Goal: Information Seeking & Learning: Learn about a topic

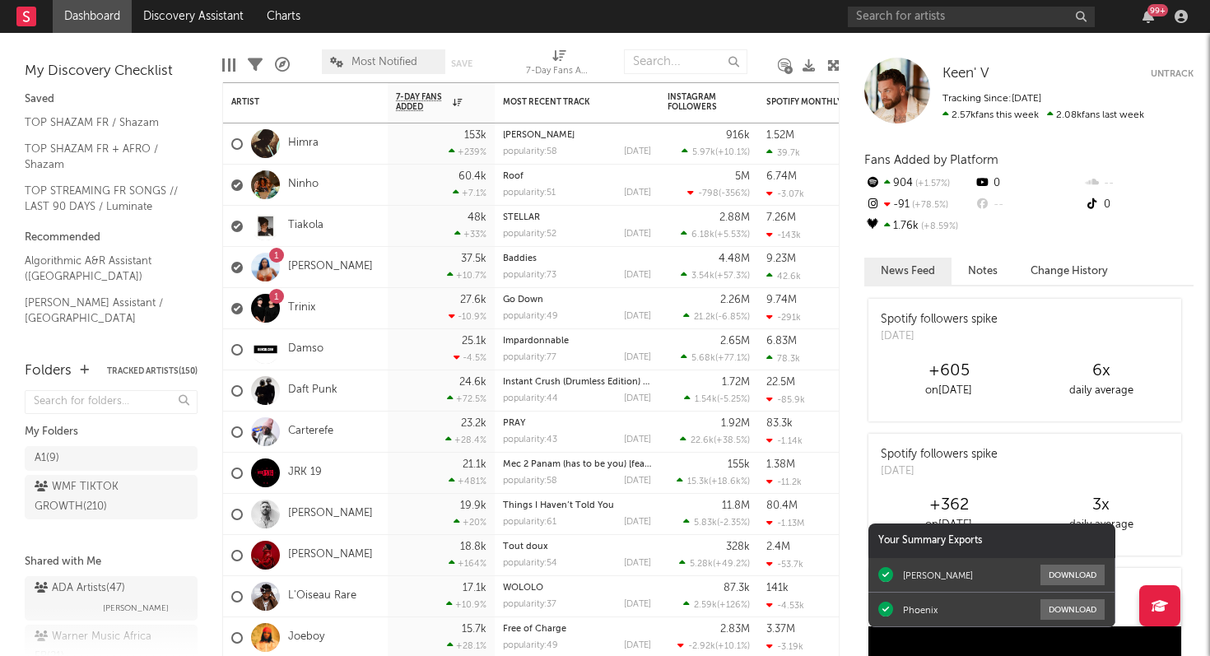
click at [938, 2] on div "99 +" at bounding box center [1021, 16] width 346 height 33
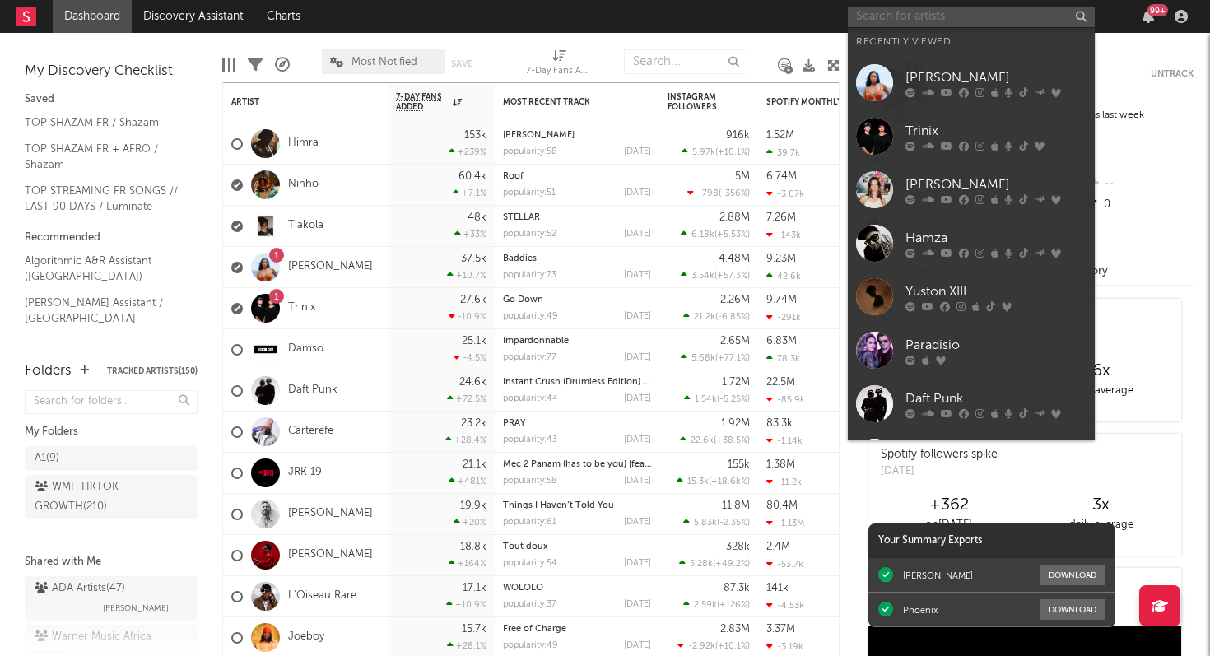
click at [925, 20] on input "text" at bounding box center [971, 17] width 247 height 21
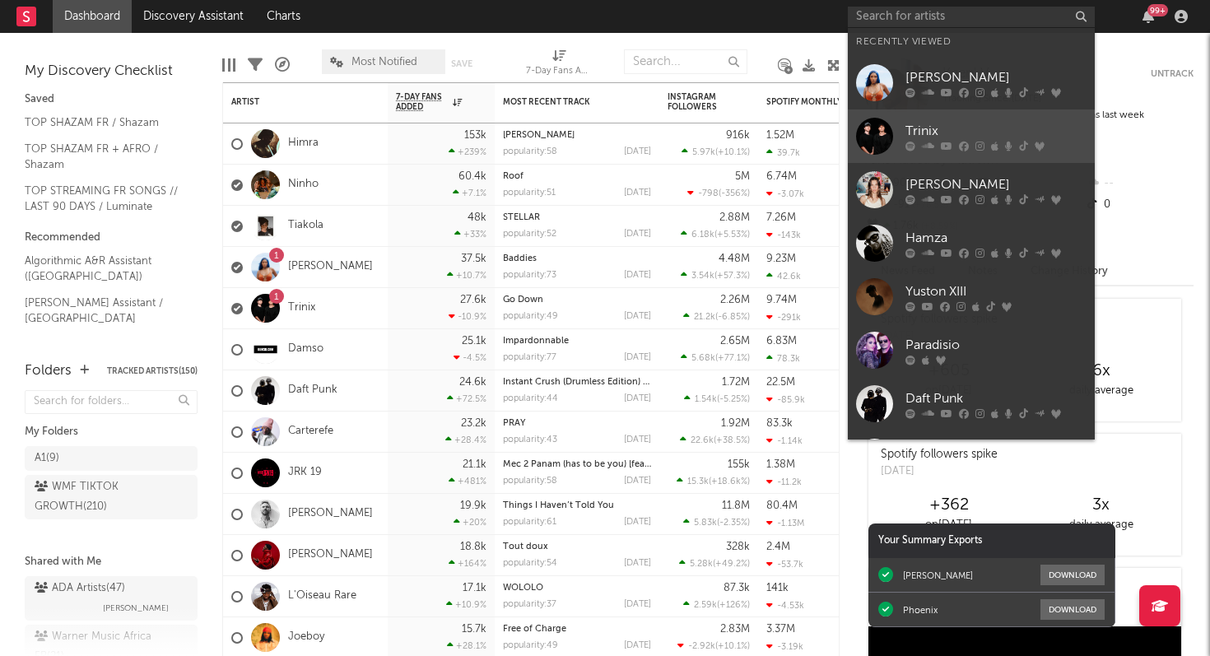
click at [938, 136] on div "Trinix" at bounding box center [995, 131] width 181 height 20
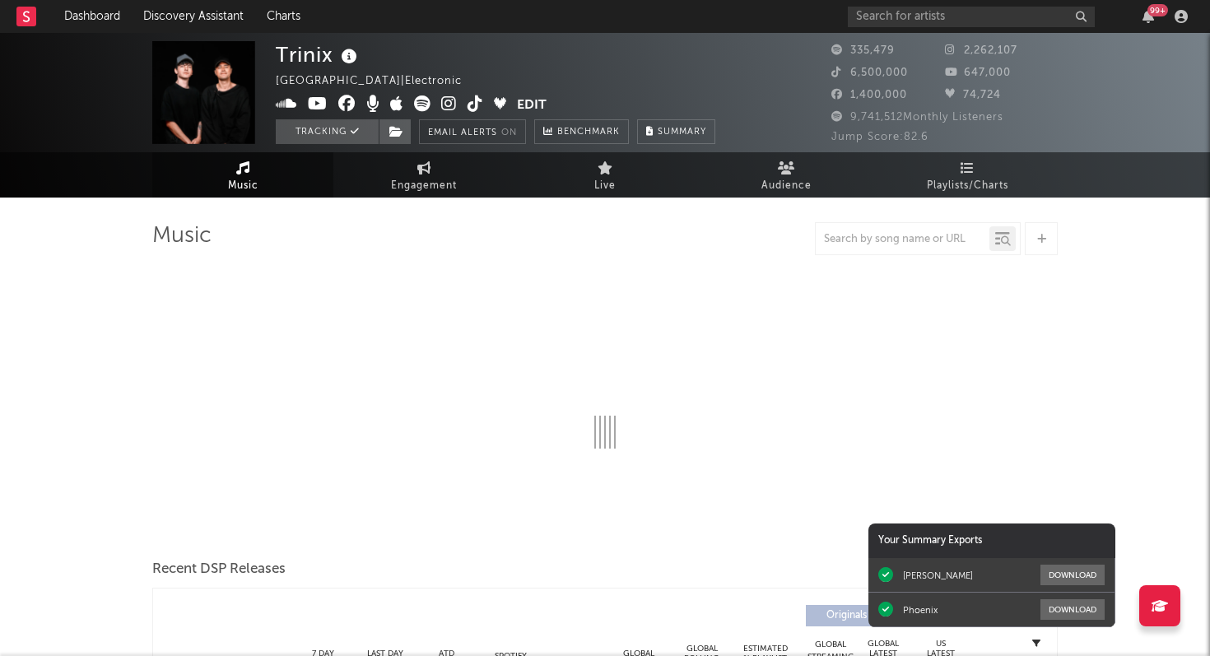
select select "6m"
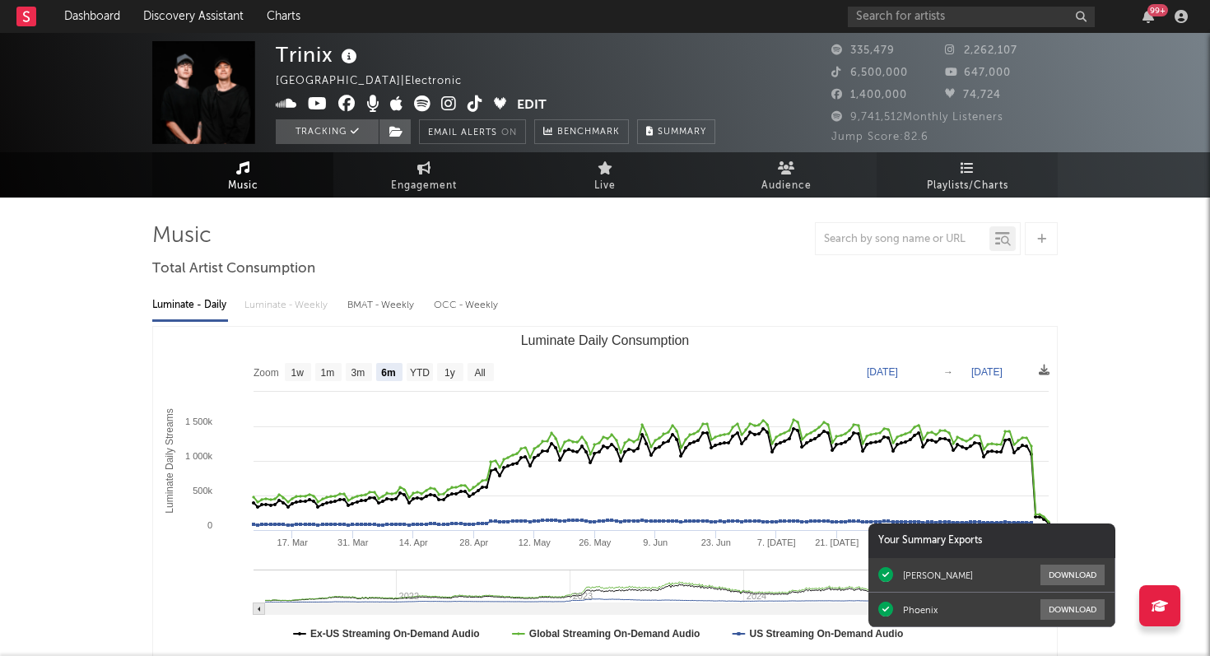
click at [979, 174] on link "Playlists/Charts" at bounding box center [966, 174] width 181 height 45
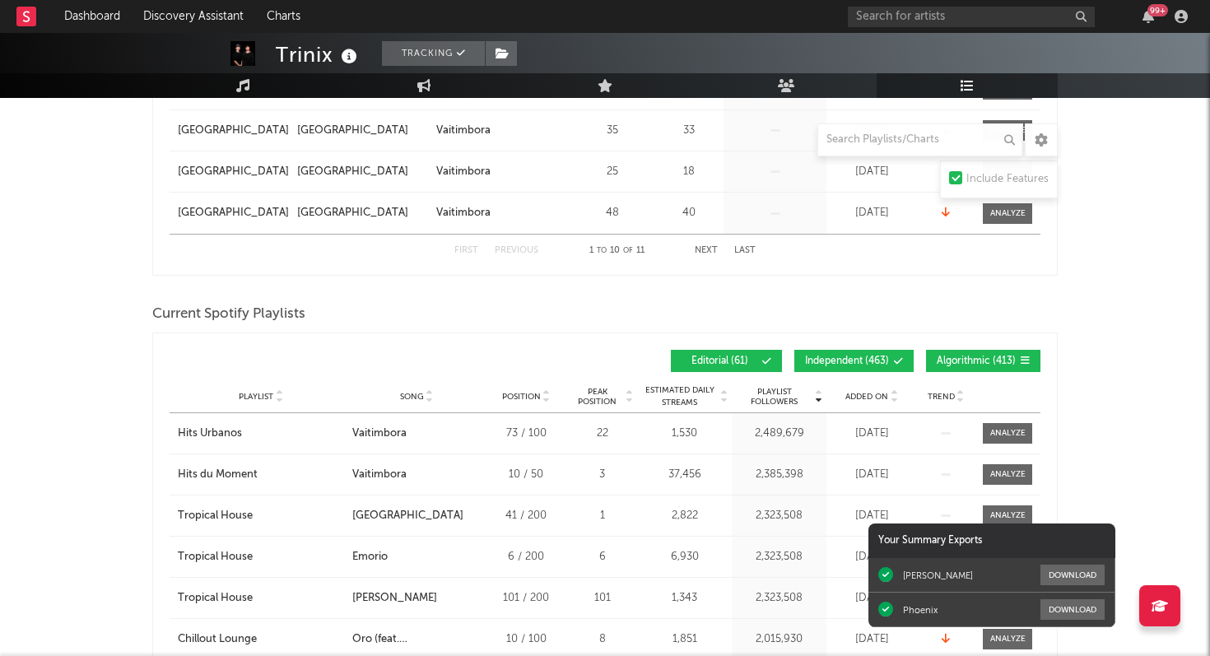
scroll to position [634, 0]
click at [867, 400] on span "Added On" at bounding box center [866, 398] width 43 height 10
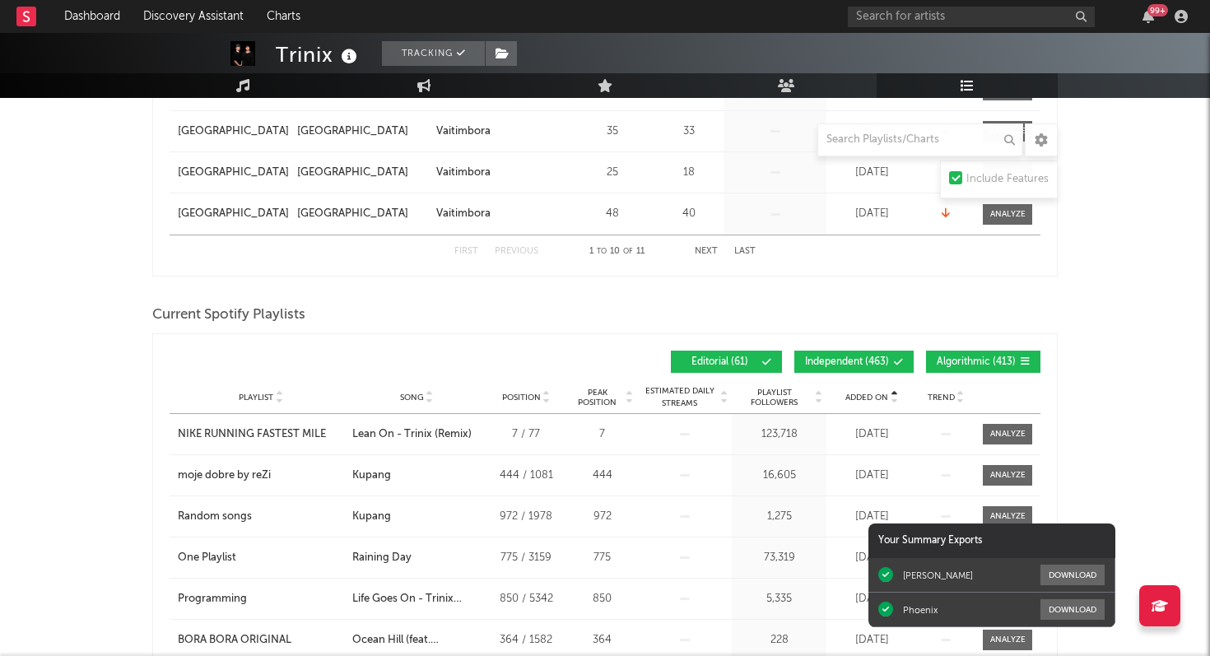
click at [867, 400] on span "Added On" at bounding box center [866, 398] width 43 height 10
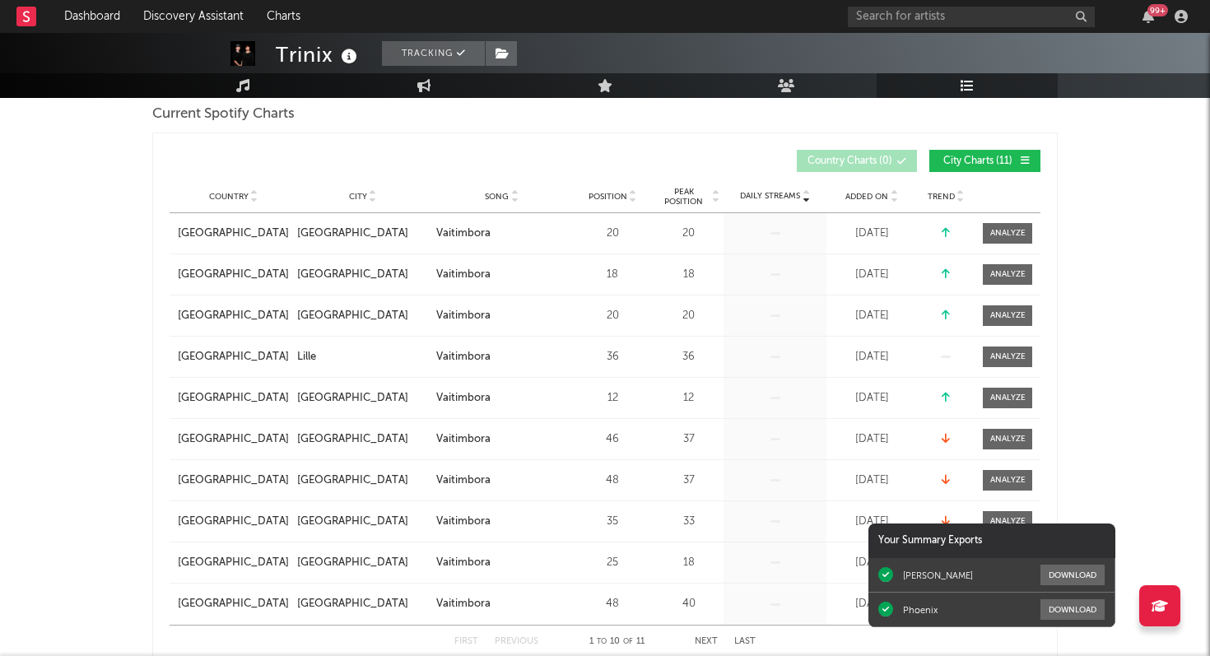
scroll to position [0, 0]
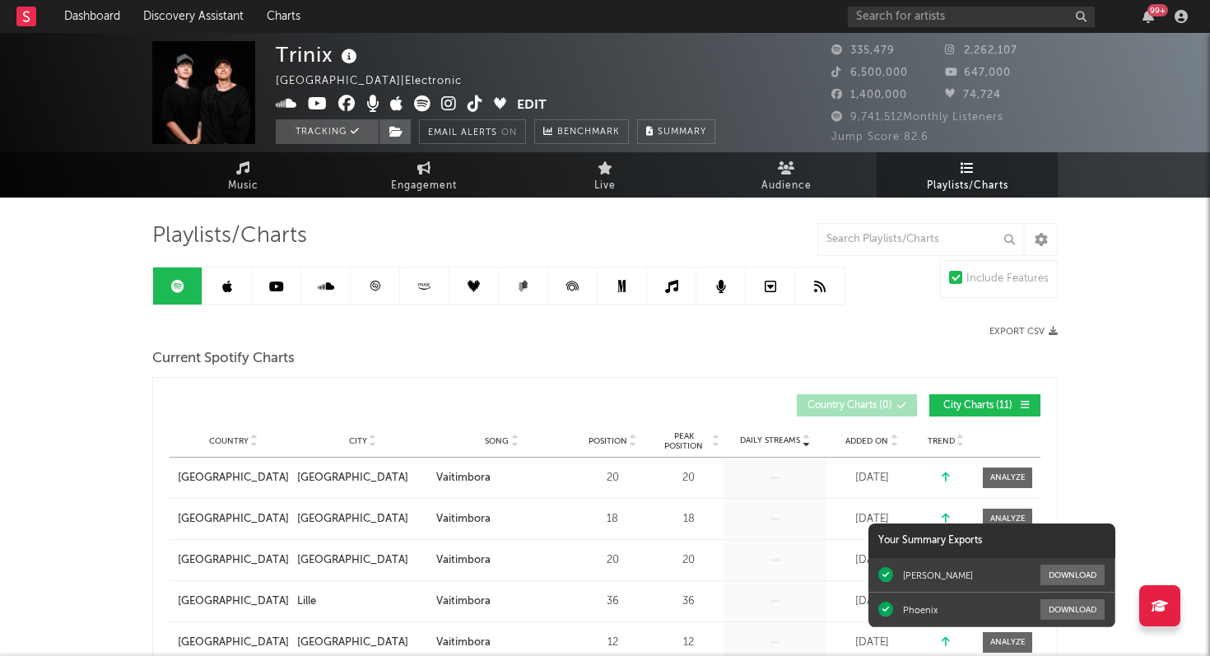
click at [372, 289] on icon at bounding box center [375, 286] width 10 height 10
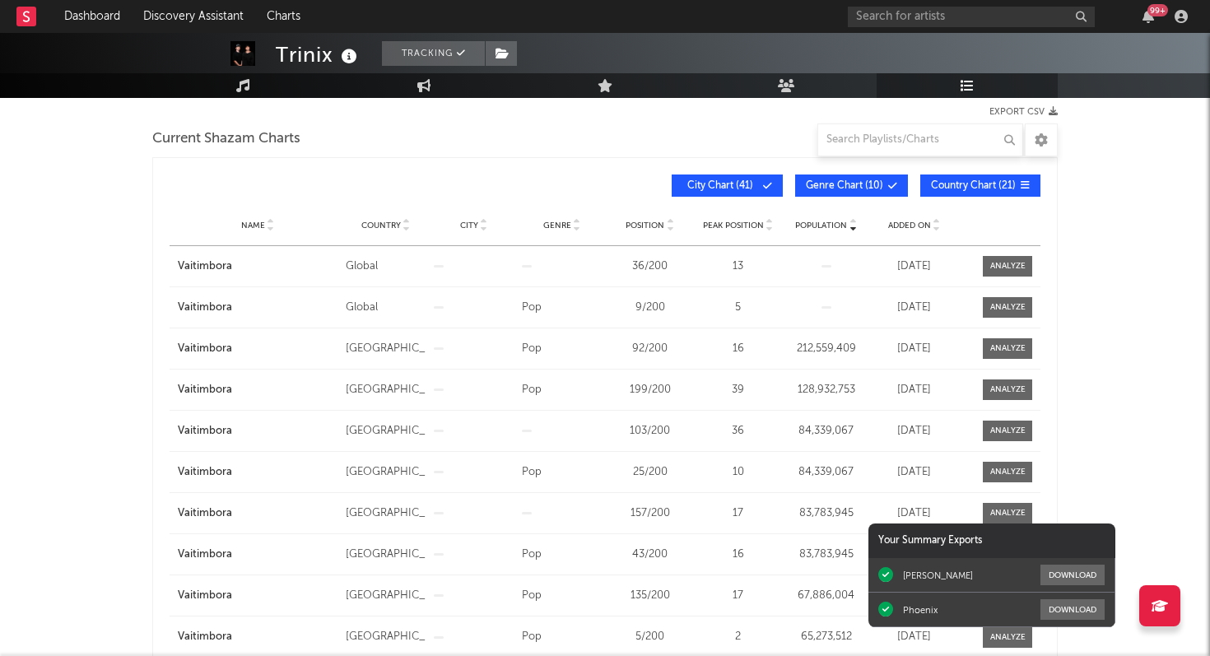
scroll to position [221, 0]
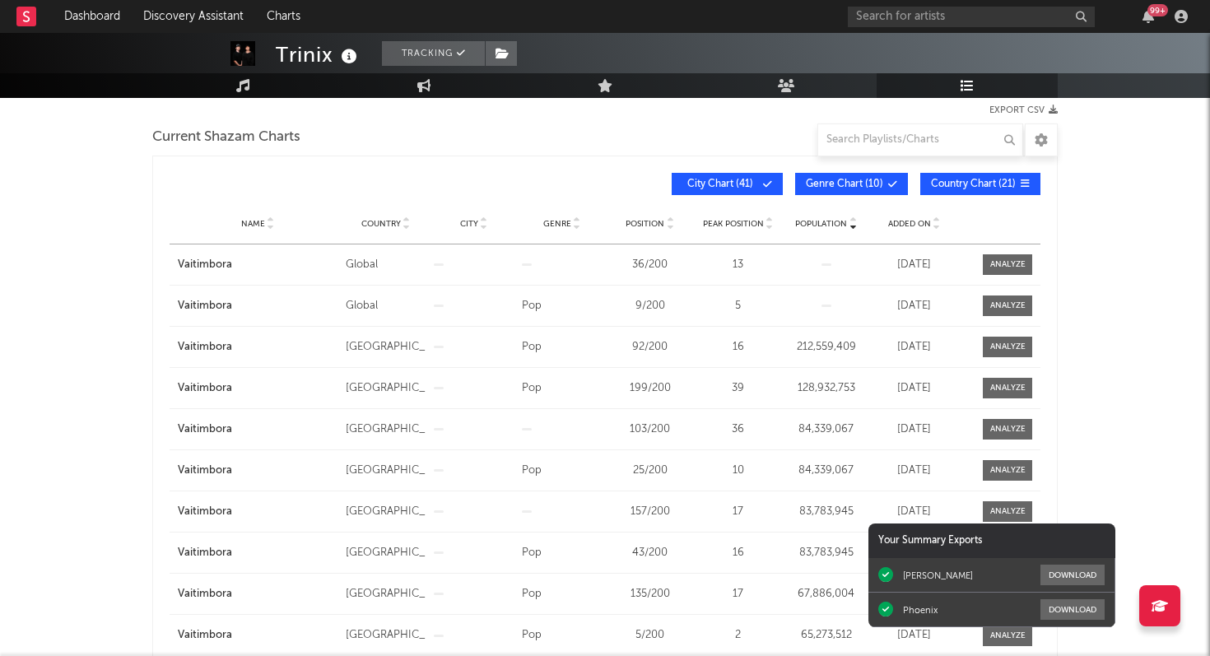
click at [92, 290] on div "Trinix Tracking [GEOGRAPHIC_DATA] | Electronic Edit Tracking Email Alerts On Be…" at bounding box center [605, 603] width 1210 height 1583
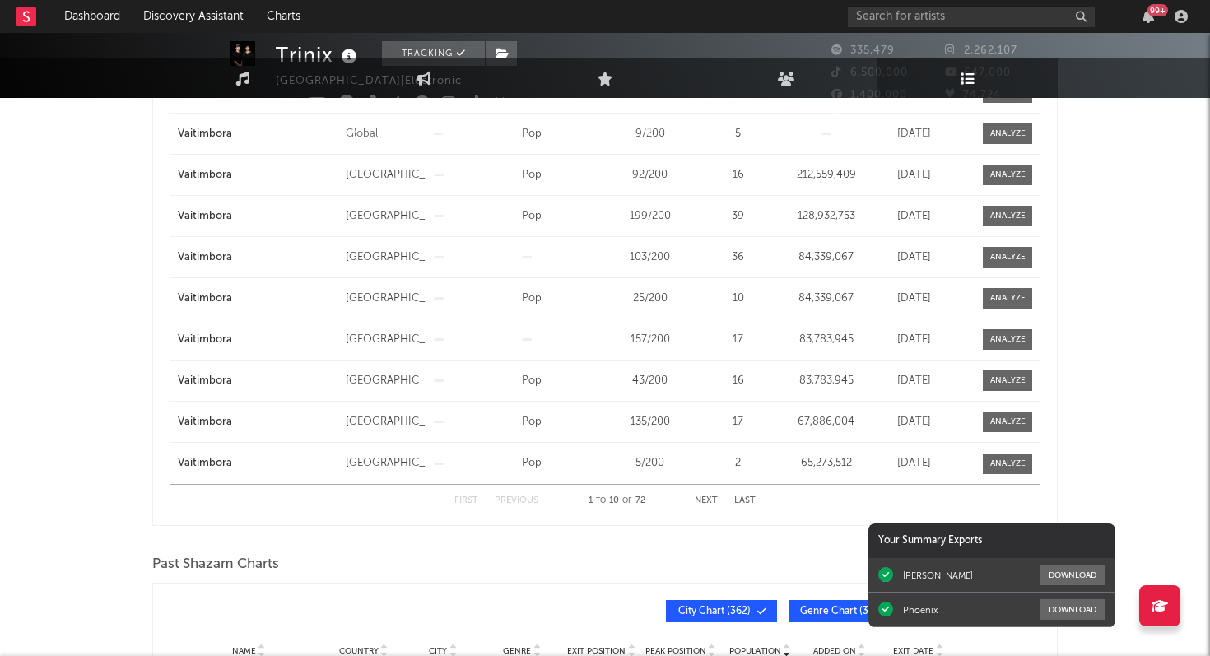
scroll to position [0, 0]
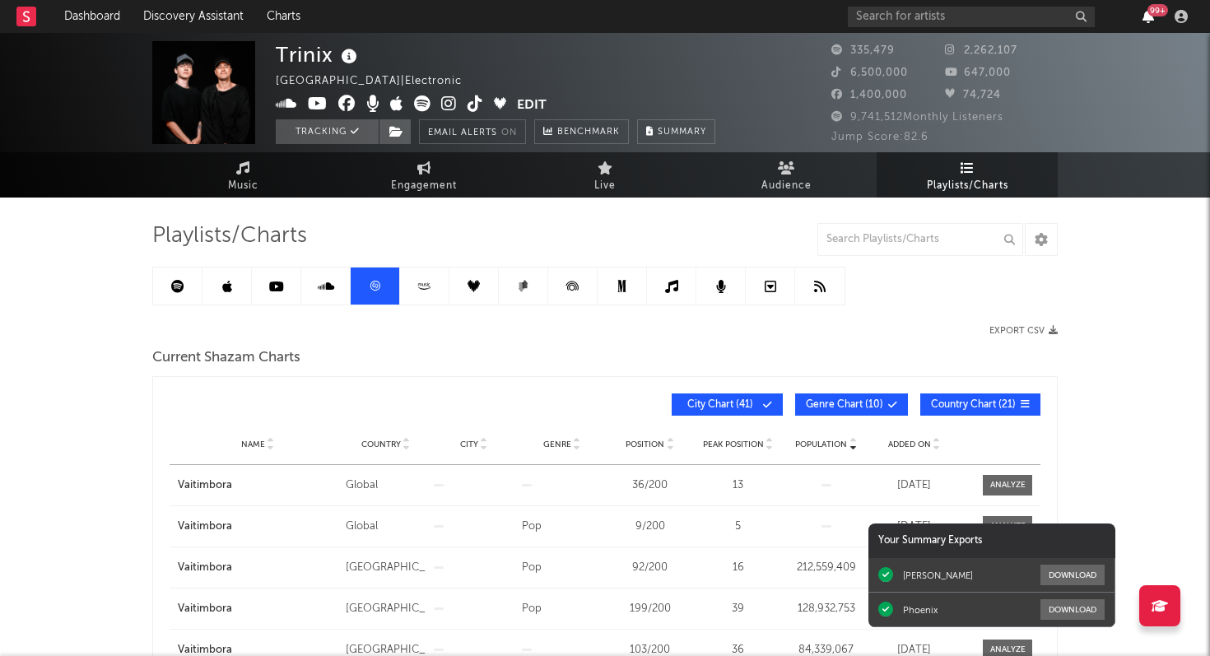
click at [1145, 20] on icon "button" at bounding box center [1148, 16] width 12 height 13
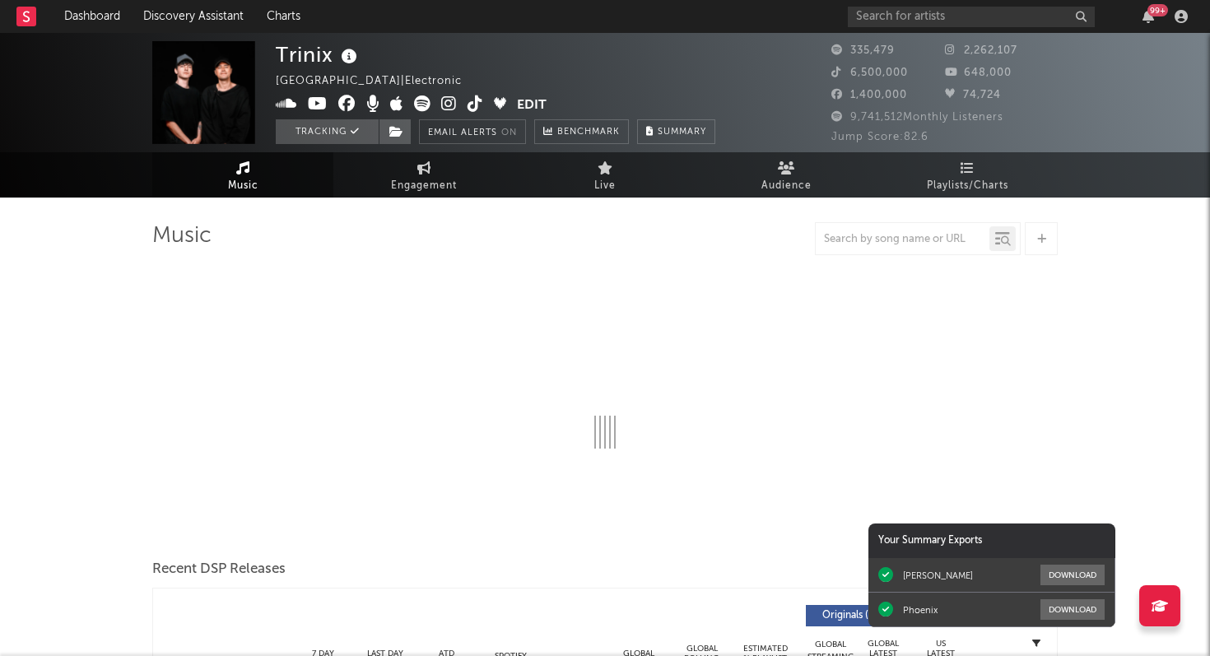
select select "6m"
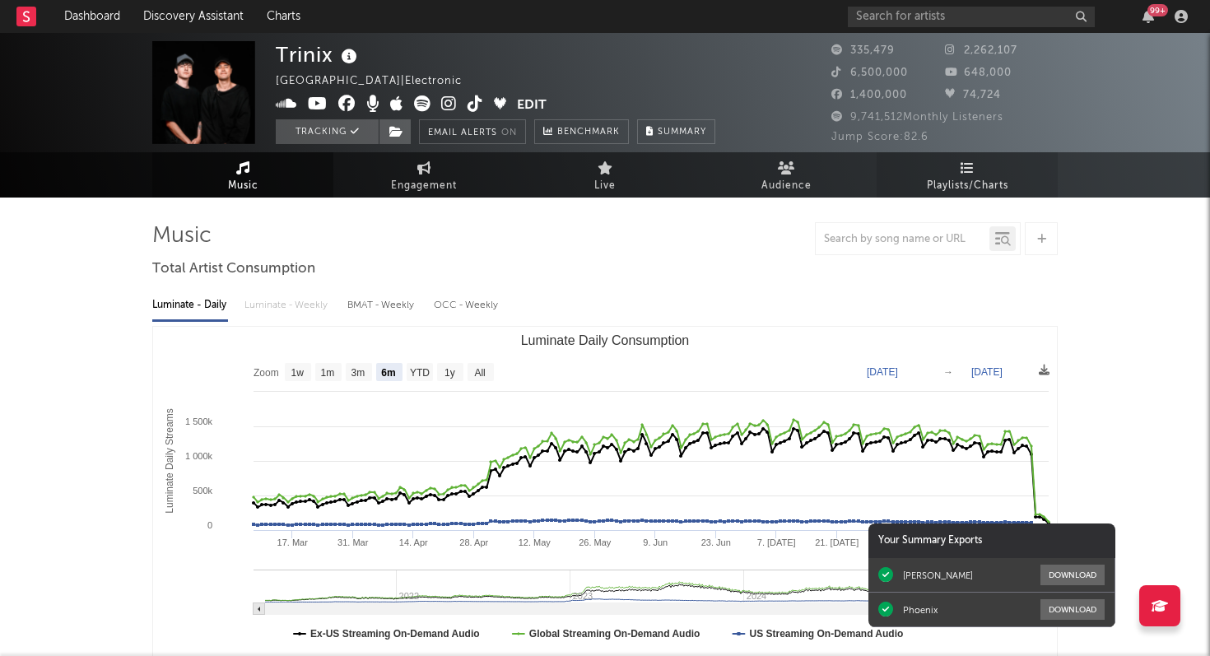
click at [969, 189] on span "Playlists/Charts" at bounding box center [967, 186] width 81 height 20
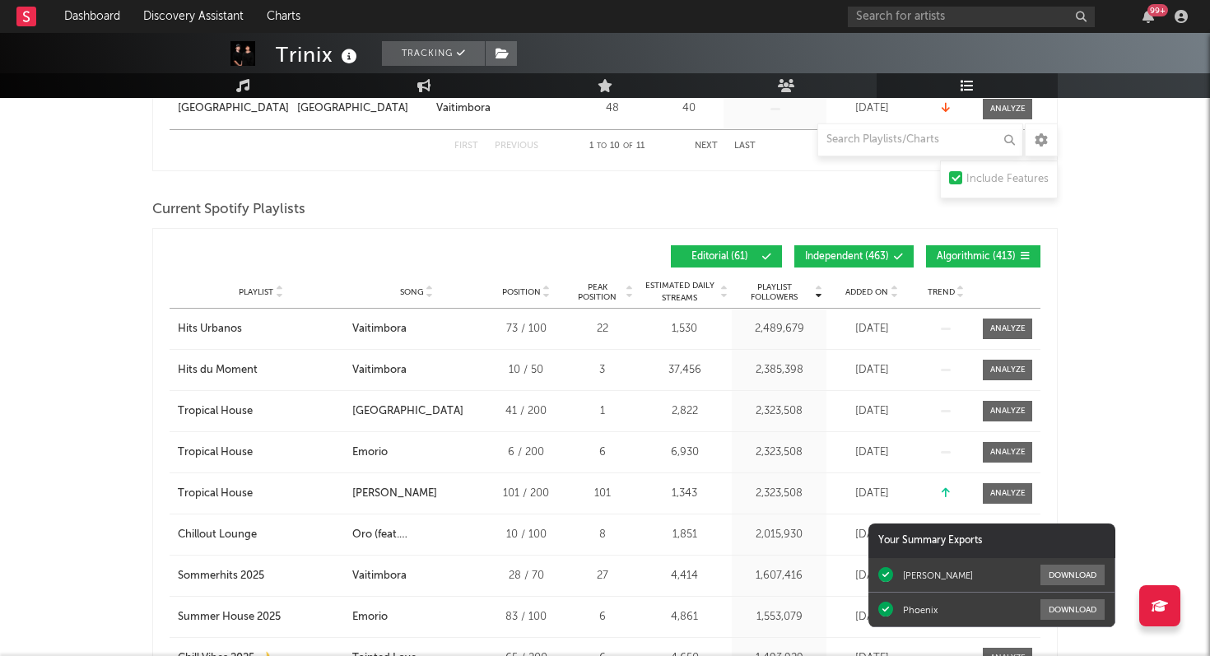
scroll to position [743, 0]
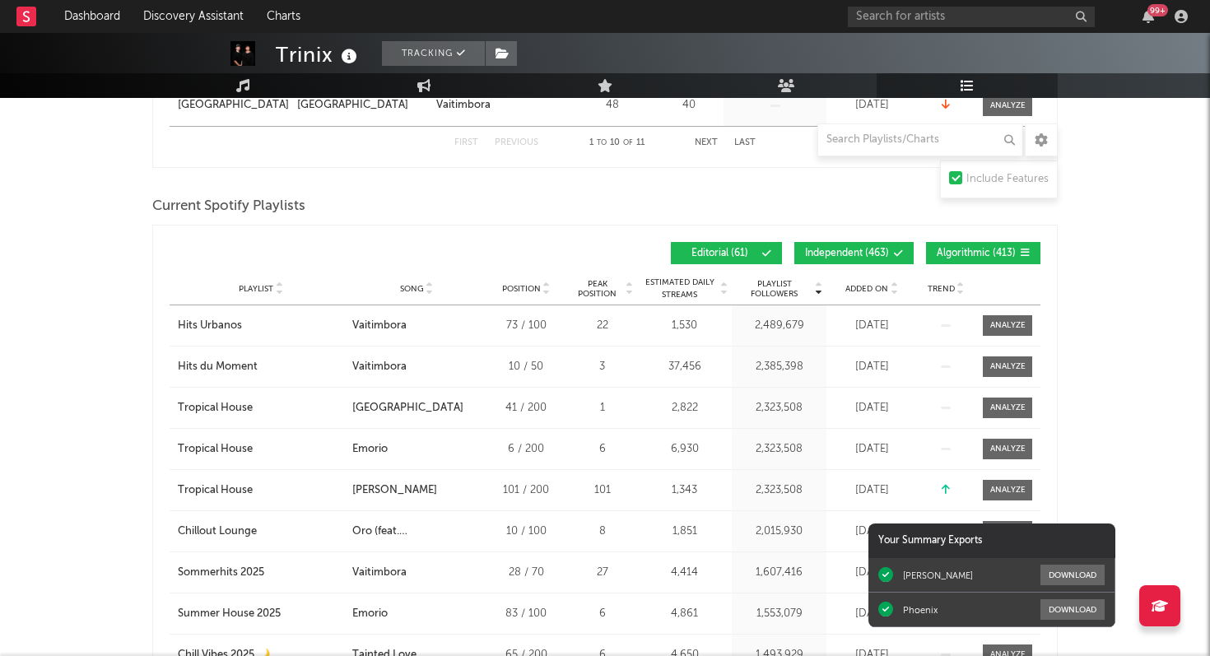
click at [872, 286] on span "Added On" at bounding box center [866, 289] width 43 height 10
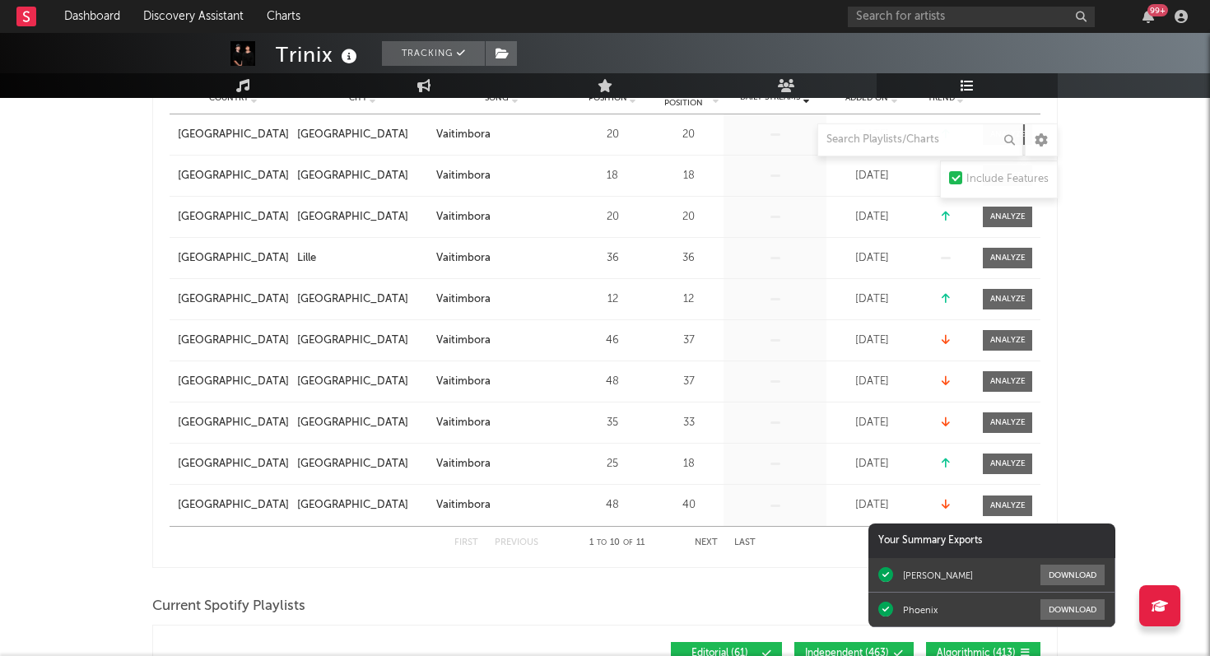
scroll to position [0, 0]
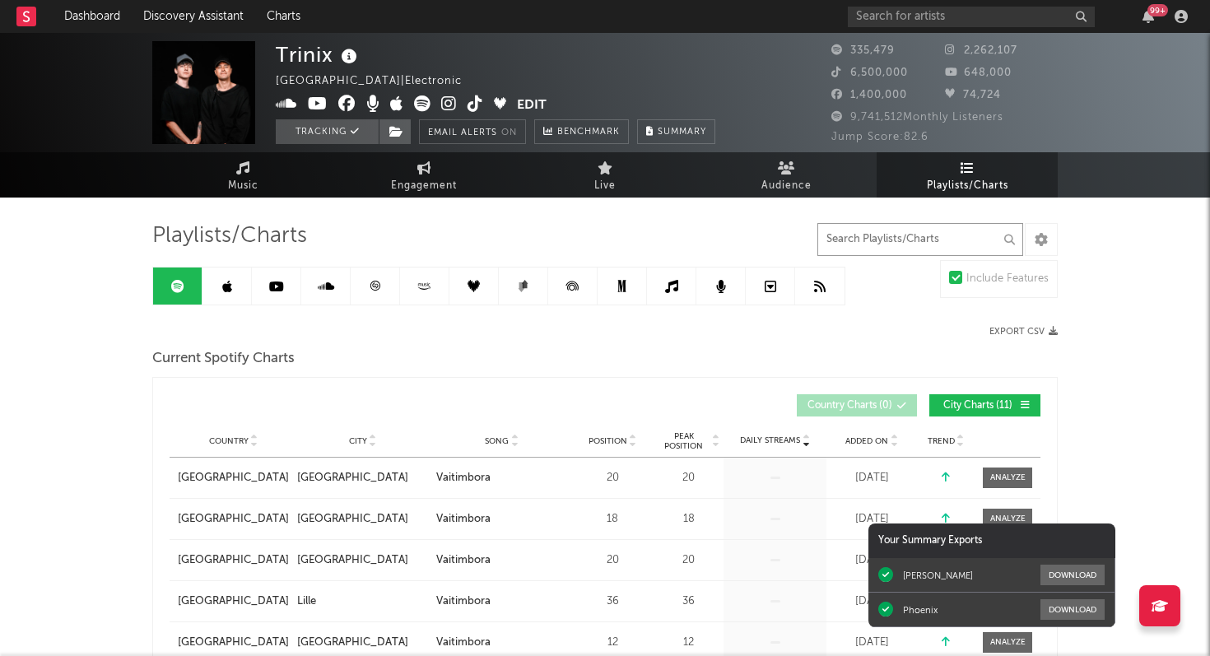
click at [903, 235] on input "text" at bounding box center [920, 239] width 206 height 33
click at [871, 233] on input "text" at bounding box center [920, 239] width 206 height 33
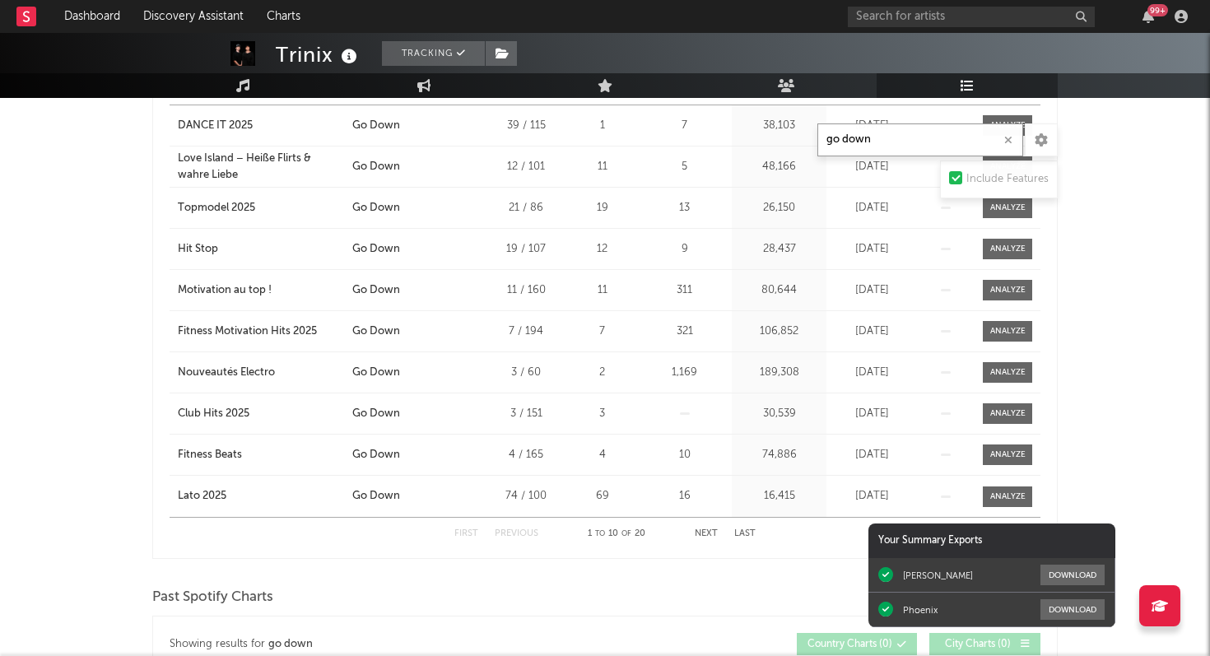
scroll to position [605, 0]
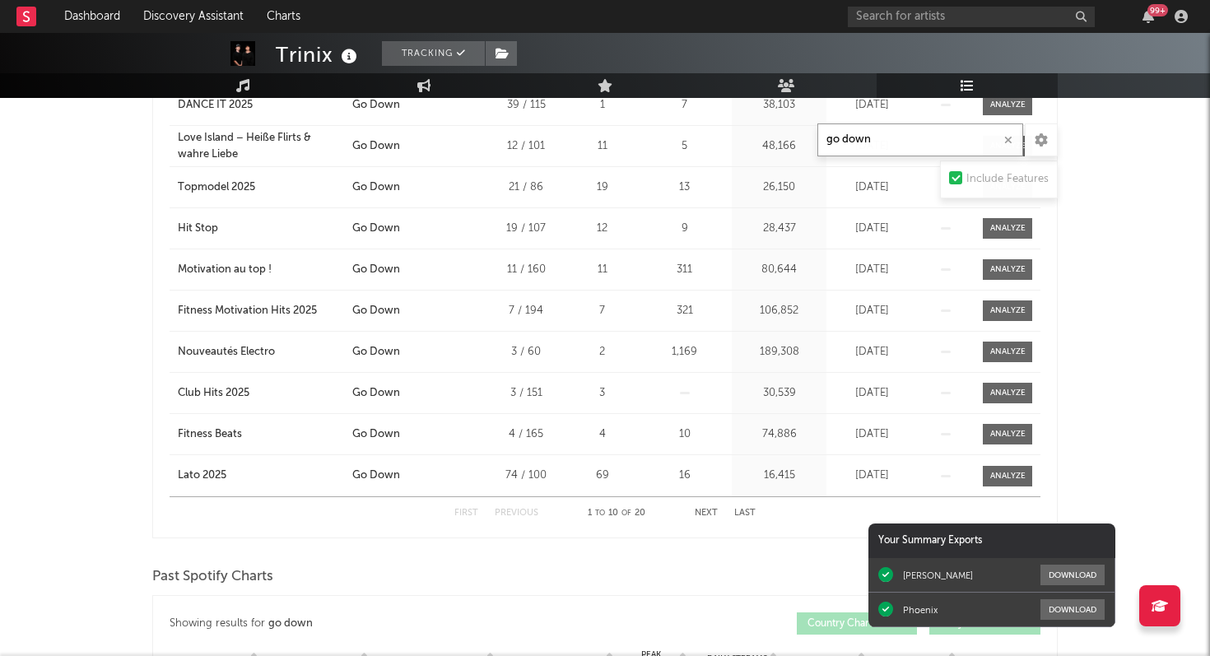
click at [707, 512] on button "Next" at bounding box center [706, 513] width 23 height 9
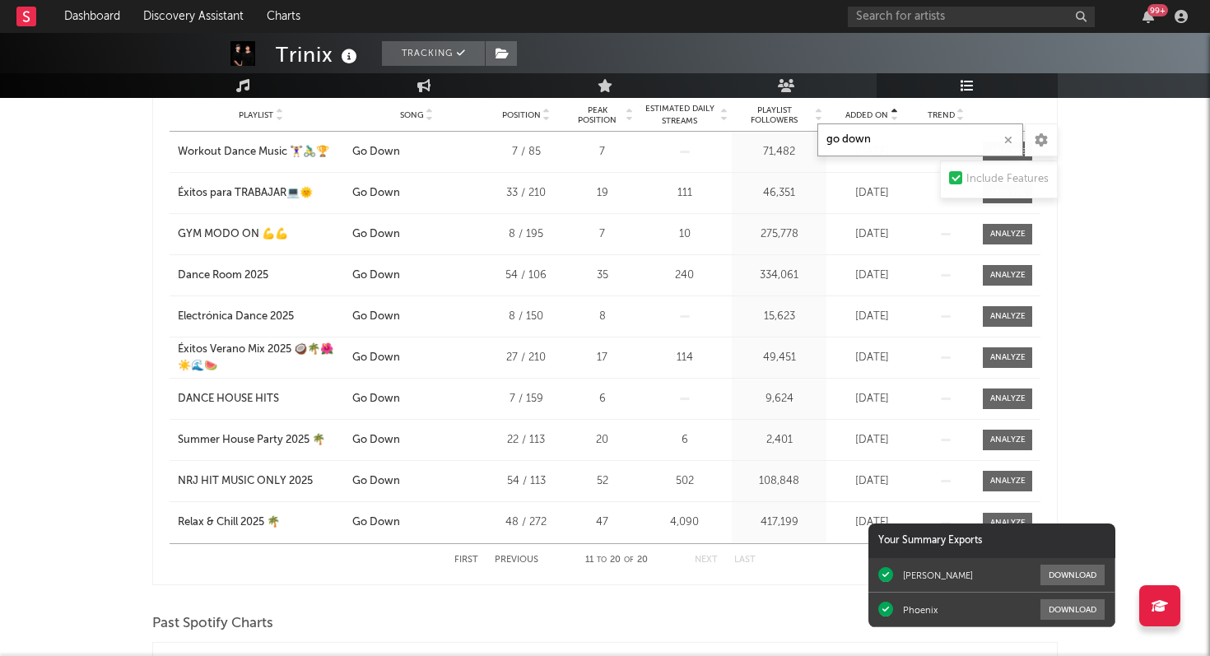
scroll to position [563, 0]
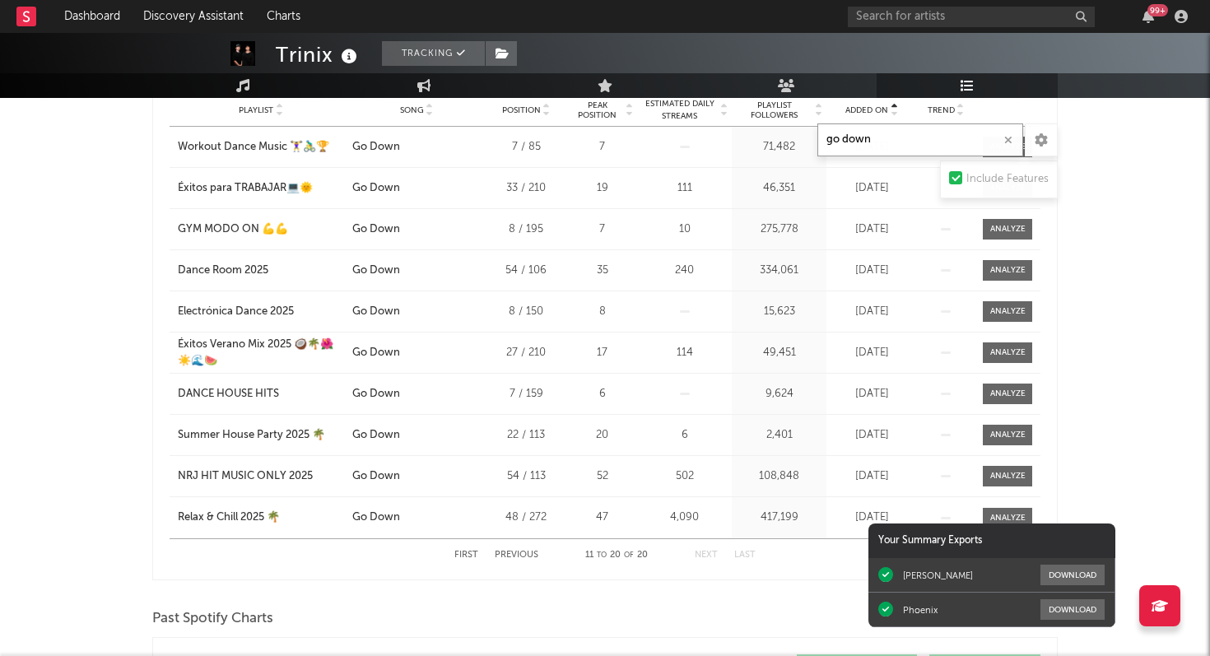
type input "go down"
click at [463, 560] on div "First Previous 11 to 20 of 20 Next Last" at bounding box center [604, 555] width 301 height 32
click at [463, 555] on button "First" at bounding box center [466, 555] width 24 height 9
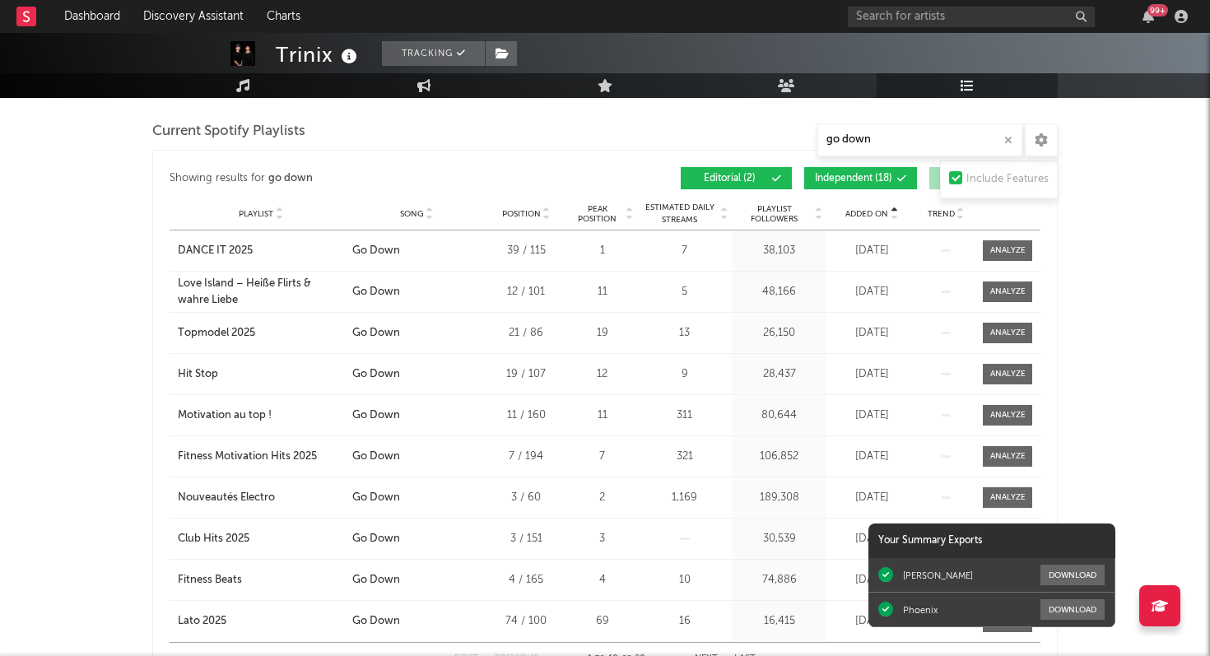
scroll to position [440, 0]
